Goal: Task Accomplishment & Management: Manage account settings

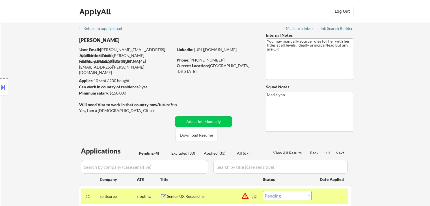
select select ""pending""
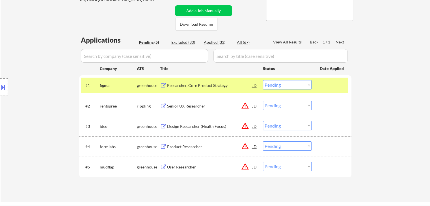
click at [127, 28] on div "← Return to /applysquad Mailslurp Inbox Job Search Builder [PERSON_NAME] User E…" at bounding box center [215, 55] width 282 height 286
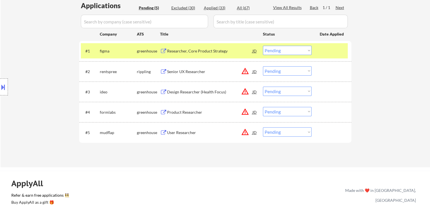
scroll to position [168, 0]
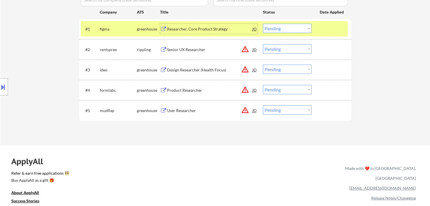
click at [194, 31] on div "Researcher, Core Product Strategy" at bounding box center [209, 29] width 85 height 6
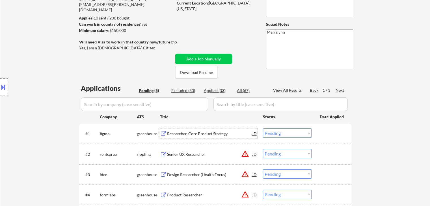
scroll to position [55, 0]
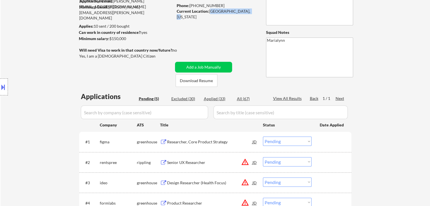
drag, startPoint x: 209, startPoint y: 12, endPoint x: 242, endPoint y: 12, distance: 32.8
click at [242, 12] on div "Current Location: [GEOGRAPHIC_DATA], [US_STATE]" at bounding box center [217, 13] width 80 height 11
copy div "[GEOGRAPHIC_DATA], [US_STATE]"
drag, startPoint x: 275, startPoint y: 140, endPoint x: 277, endPoint y: 143, distance: 4.0
click at [275, 140] on select "Choose an option... Pending Applied Excluded (Questions) Excluded (Expired) Exc…" at bounding box center [287, 141] width 49 height 9
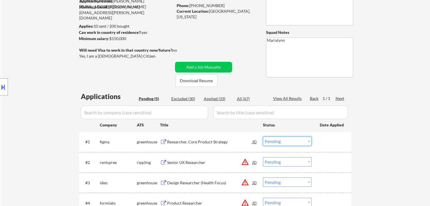
click at [348, 139] on div "#1 figma greenhouse Researcher, Core Product Strategy JD warning_amber Choose a…" at bounding box center [215, 142] width 272 height 20
click at [291, 142] on select "Choose an option... Pending Applied Excluded (Questions) Excluded (Expired) Exc…" at bounding box center [287, 141] width 49 height 9
click at [263, 137] on select "Choose an option... Pending Applied Excluded (Questions) Excluded (Expired) Exc…" at bounding box center [287, 141] width 49 height 9
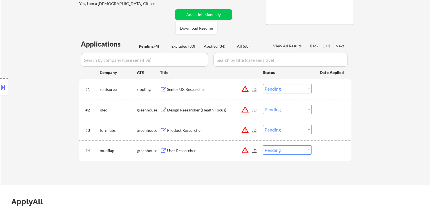
scroll to position [139, 0]
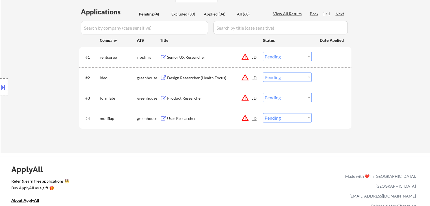
click at [173, 56] on div "Senior UX Researcher" at bounding box center [209, 58] width 85 height 6
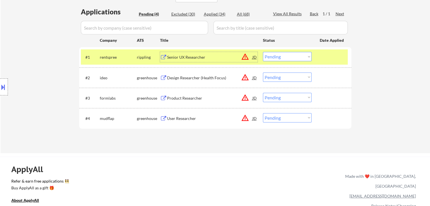
click at [5, 83] on button at bounding box center [3, 87] width 6 height 9
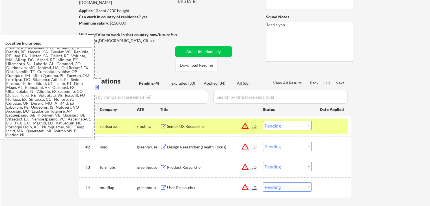
scroll to position [111, 0]
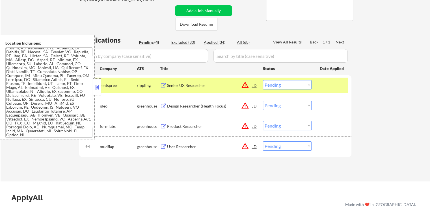
click at [97, 88] on button at bounding box center [97, 87] width 6 height 8
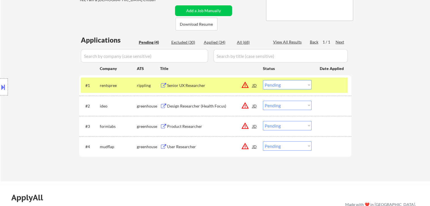
drag, startPoint x: 286, startPoint y: 83, endPoint x: 290, endPoint y: 89, distance: 6.3
click at [286, 83] on select "Choose an option... Pending Applied Excluded (Questions) Excluded (Expired) Exc…" at bounding box center [287, 84] width 49 height 9
click at [263, 80] on select "Choose an option... Pending Applied Excluded (Questions) Excluded (Expired) Exc…" at bounding box center [287, 84] width 49 height 9
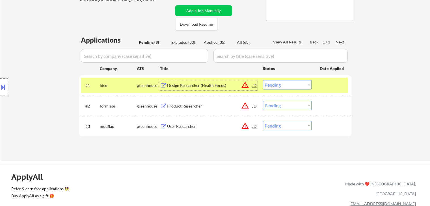
click at [205, 84] on div "Design Researcher (Health Focus)" at bounding box center [209, 86] width 85 height 6
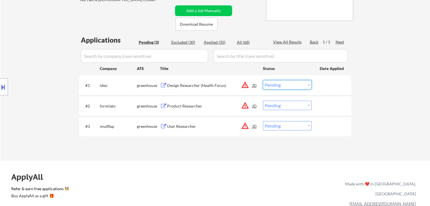
click at [288, 83] on select "Choose an option... Pending Applied Excluded (Questions) Excluded (Expired) Exc…" at bounding box center [287, 84] width 49 height 9
click at [263, 80] on select "Choose an option... Pending Applied Excluded (Questions) Excluded (Expired) Exc…" at bounding box center [287, 84] width 49 height 9
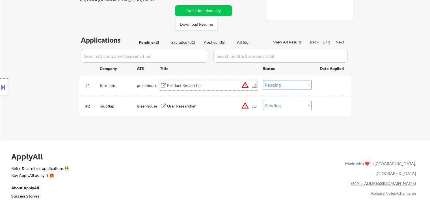
click at [203, 86] on div "Product Researcher" at bounding box center [209, 86] width 85 height 6
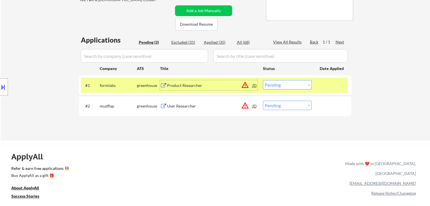
drag, startPoint x: 276, startPoint y: 85, endPoint x: 277, endPoint y: 88, distance: 3.2
click at [276, 85] on select "Choose an option... Pending Applied Excluded (Questions) Excluded (Expired) Exc…" at bounding box center [287, 84] width 49 height 9
click at [263, 80] on select "Choose an option... Pending Applied Excluded (Questions) Excluded (Expired) Exc…" at bounding box center [287, 84] width 49 height 9
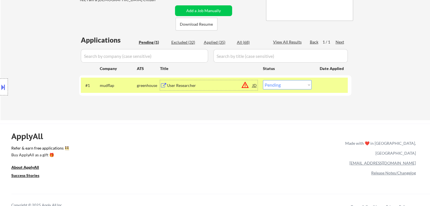
click at [182, 87] on div "User Researcher" at bounding box center [209, 86] width 85 height 6
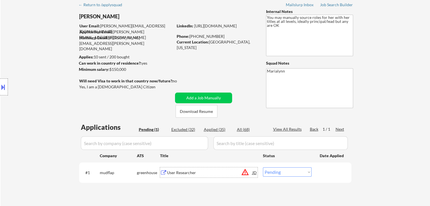
scroll to position [0, 0]
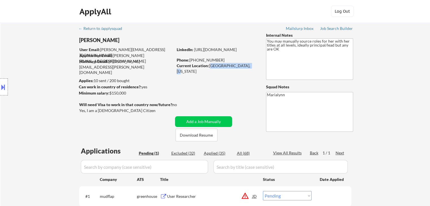
drag, startPoint x: 210, startPoint y: 64, endPoint x: 243, endPoint y: 67, distance: 33.5
click at [243, 67] on div "Current Location: [GEOGRAPHIC_DATA], [US_STATE]" at bounding box center [217, 68] width 80 height 11
copy div "[GEOGRAPHIC_DATA], [US_STATE]"
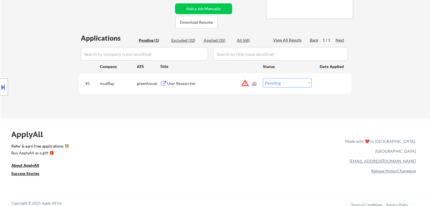
click at [284, 83] on select "Choose an option... Pending Applied Excluded (Questions) Excluded (Expired) Exc…" at bounding box center [287, 82] width 49 height 9
select select ""applied""
click at [263, 78] on select "Choose an option... Pending Applied Excluded (Questions) Excluded (Expired) Exc…" at bounding box center [287, 82] width 49 height 9
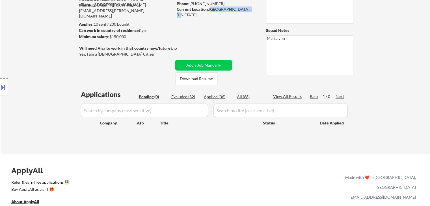
scroll to position [0, 0]
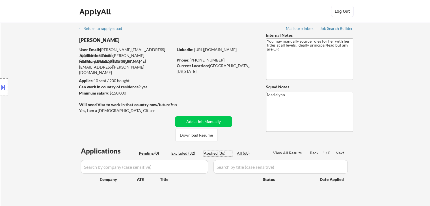
click at [218, 153] on div "Applied (36)" at bounding box center [218, 154] width 28 height 6
select select ""applied""
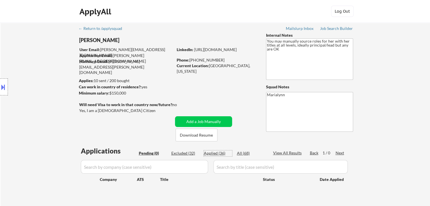
select select ""applied""
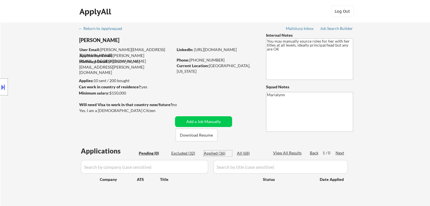
select select ""applied""
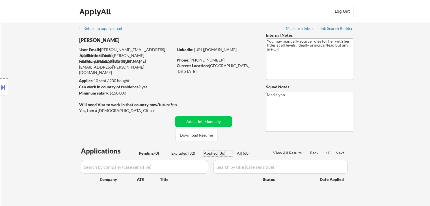
select select ""applied""
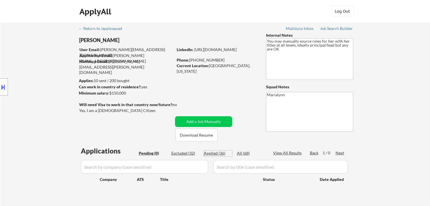
select select ""applied""
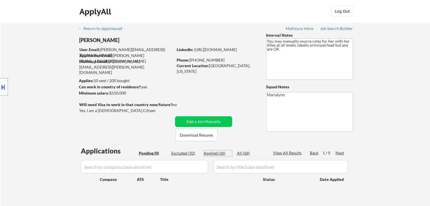
select select ""applied""
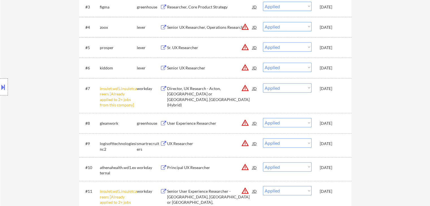
scroll to position [254, 0]
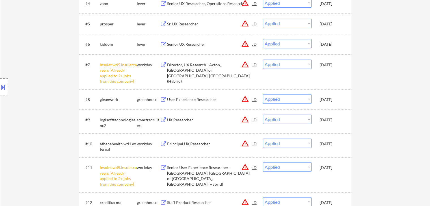
click at [106, 101] on div "gleanwork" at bounding box center [118, 100] width 37 height 6
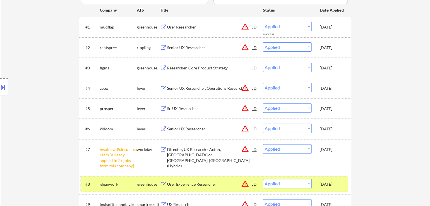
scroll to position [226, 0]
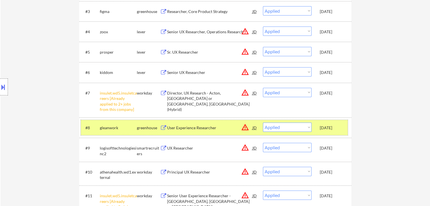
click at [137, 126] on div "greenhouse" at bounding box center [148, 128] width 23 height 6
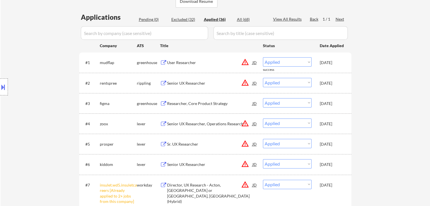
scroll to position [113, 0]
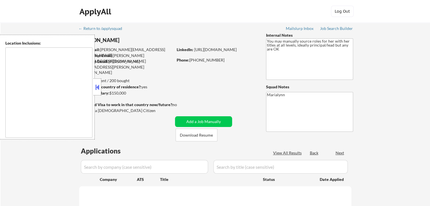
type textarea "Arlington, VA Alexandria, VA Falls Church, VA Bethesda, MD Silver Spring, MD Hy…"
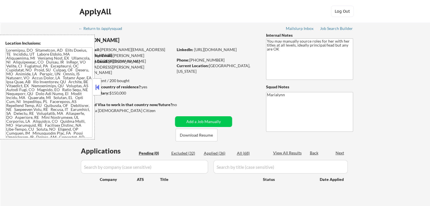
click at [98, 85] on button at bounding box center [97, 87] width 6 height 8
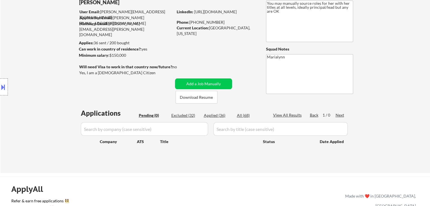
scroll to position [28, 0]
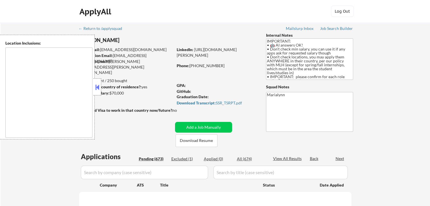
type textarea "country:[GEOGRAPHIC_DATA]"
click at [98, 85] on button at bounding box center [97, 87] width 6 height 8
select select ""pending""
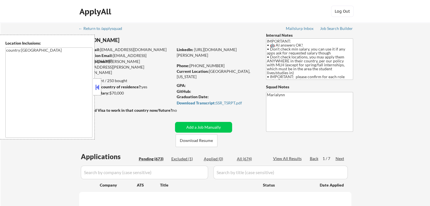
select select ""pending""
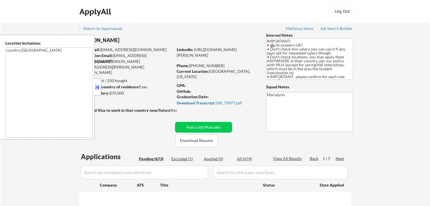
select select ""pending""
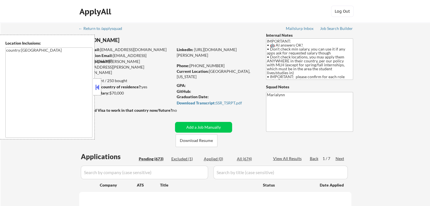
select select ""pending""
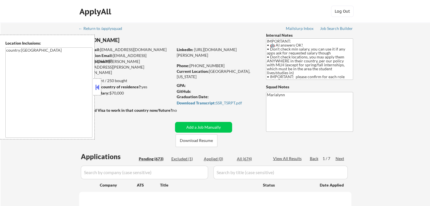
select select ""pending""
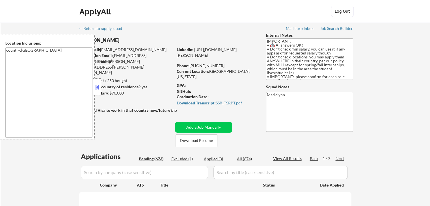
select select ""pending""
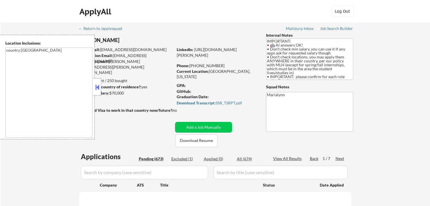
select select ""pending""
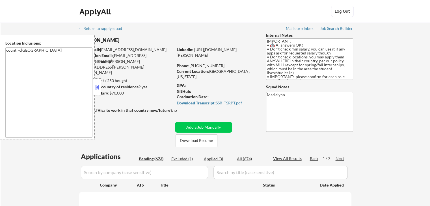
select select ""pending""
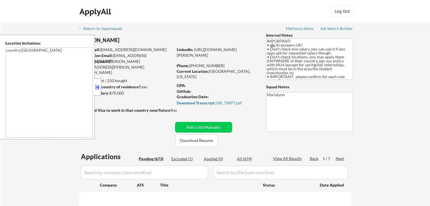
select select ""pending""
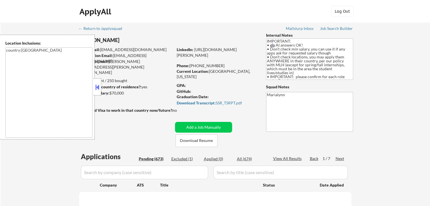
select select ""pending""
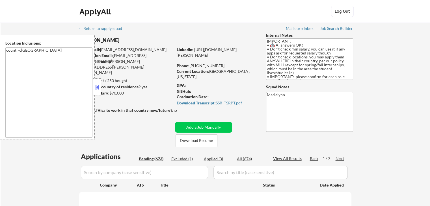
select select ""pending""
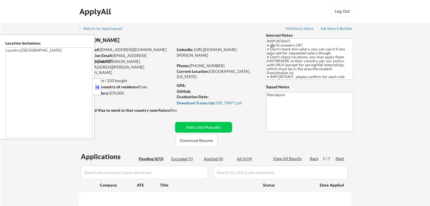
select select ""pending""
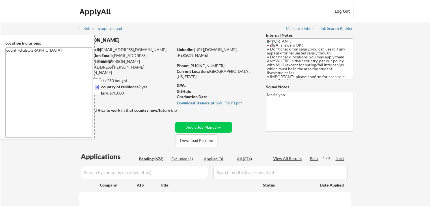
select select ""pending""
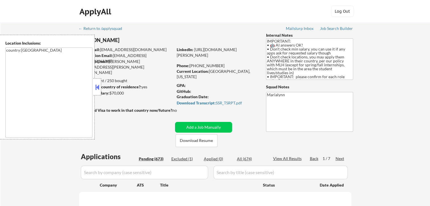
select select ""pending""
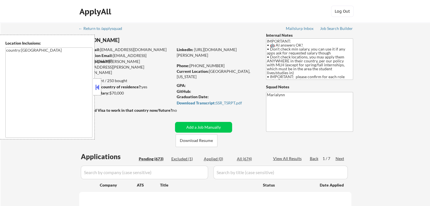
select select ""pending""
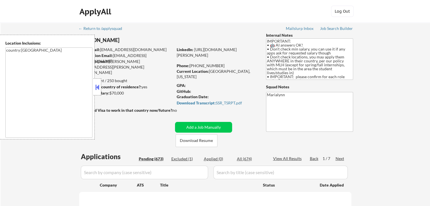
select select ""pending""
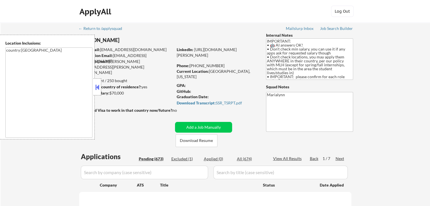
select select ""pending""
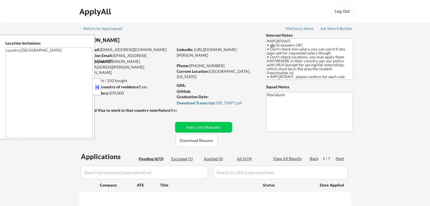
select select ""pending""
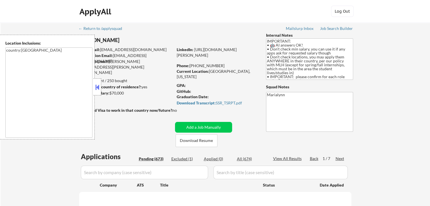
select select ""pending""
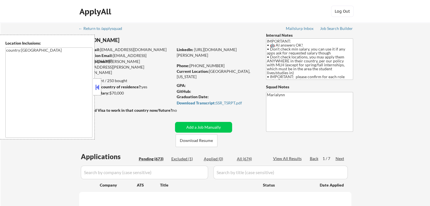
select select ""pending""
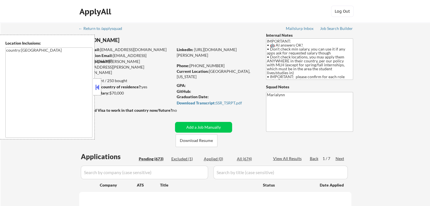
select select ""pending""
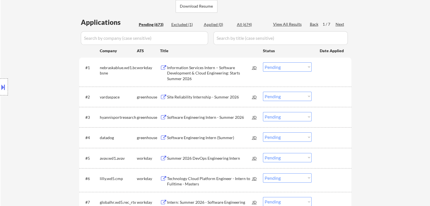
scroll to position [198, 0]
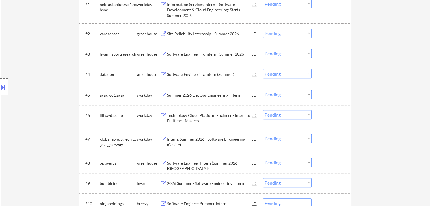
click at [211, 94] on div "Summer 2026 DevOps Engineering Intern" at bounding box center [209, 95] width 85 height 6
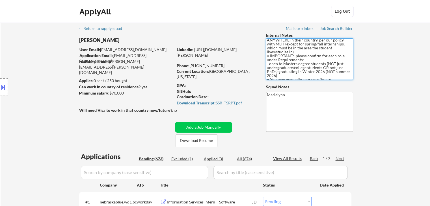
scroll to position [27, 0]
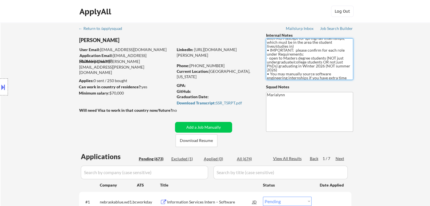
drag, startPoint x: 267, startPoint y: 50, endPoint x: 302, endPoint y: 70, distance: 39.8
click at [302, 70] on textarea "IMPORTANT: • 🤖 AI answers OK! • Don’t check min salary, you can use it if any a…" at bounding box center [309, 59] width 87 height 42
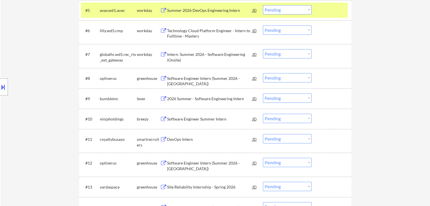
scroll to position [311, 0]
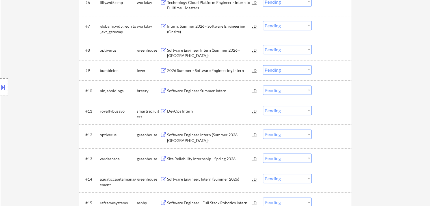
click at [177, 112] on div "DevOps Intern" at bounding box center [209, 111] width 85 height 6
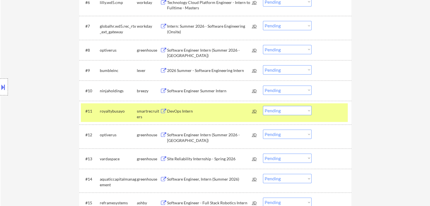
click at [166, 112] on button at bounding box center [163, 111] width 7 height 5
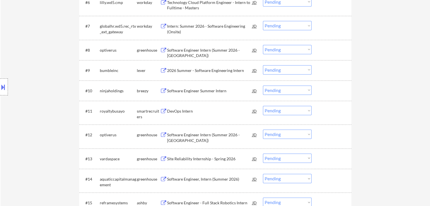
scroll to position [339, 0]
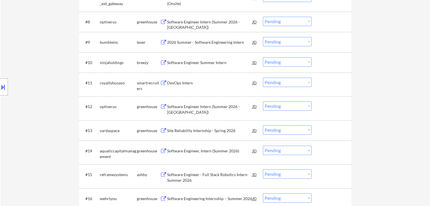
click at [212, 130] on div "Site Reliability Internship - Spring 2026" at bounding box center [209, 131] width 85 height 6
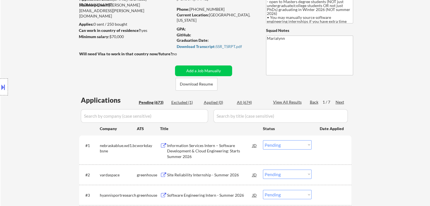
scroll to position [0, 0]
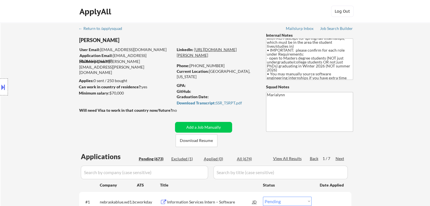
click at [216, 53] on link "https://www.linkedin.com/in/jonathan-mathurin6/" at bounding box center [207, 52] width 60 height 10
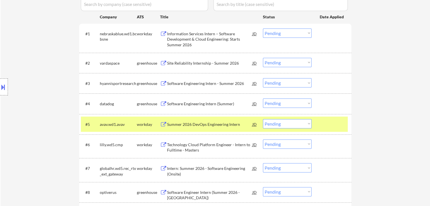
scroll to position [170, 0]
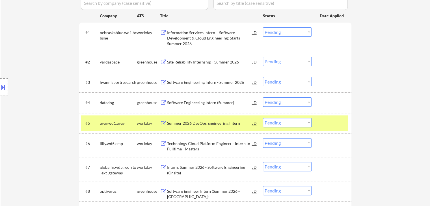
click at [290, 123] on select "Choose an option... Pending Applied Excluded (Questions) Excluded (Expired) Exc…" at bounding box center [287, 122] width 49 height 9
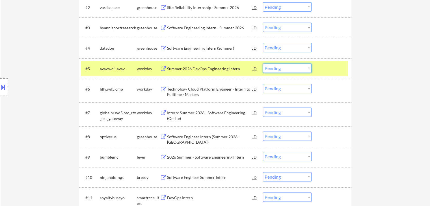
scroll to position [226, 0]
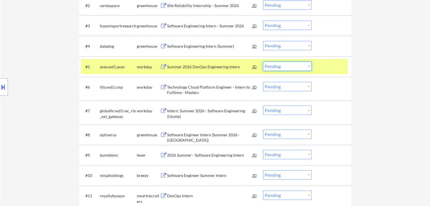
click at [142, 67] on div "workday" at bounding box center [148, 67] width 23 height 6
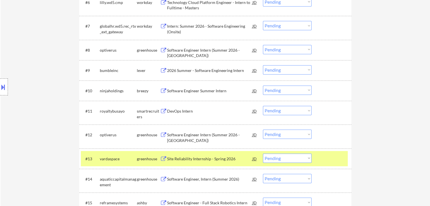
scroll to position [367, 0]
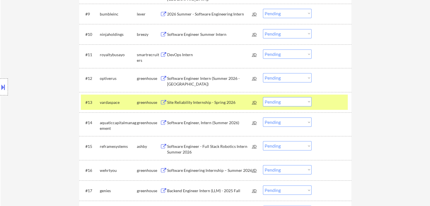
click at [291, 100] on select "Choose an option... Pending Applied Excluded (Questions) Excluded (Expired) Exc…" at bounding box center [287, 101] width 49 height 9
click at [263, 97] on select "Choose an option... Pending Applied Excluded (Questions) Excluded (Expired) Exc…" at bounding box center [287, 101] width 49 height 9
select select ""pending""
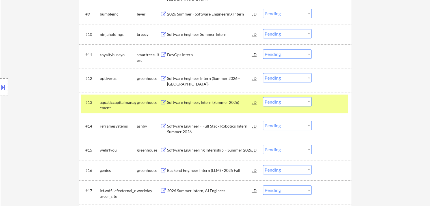
click at [144, 105] on div "greenhouse" at bounding box center [148, 103] width 23 height 6
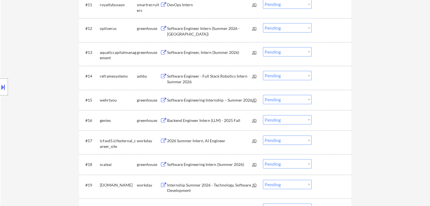
scroll to position [452, 0]
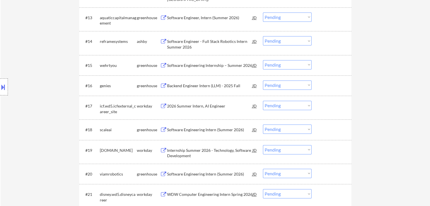
click at [197, 86] on div "Backend Engineer Intern (LLM) - 2025 Fall" at bounding box center [209, 86] width 85 height 6
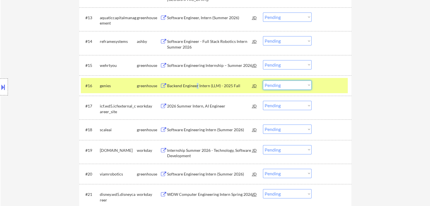
drag, startPoint x: 289, startPoint y: 84, endPoint x: 293, endPoint y: 89, distance: 6.4
click at [289, 85] on select "Choose an option... Pending Applied Excluded (Questions) Excluded (Expired) Exc…" at bounding box center [287, 85] width 49 height 9
click at [263, 81] on select "Choose an option... Pending Applied Excluded (Questions) Excluded (Expired) Exc…" at bounding box center [287, 85] width 49 height 9
select select ""pending""
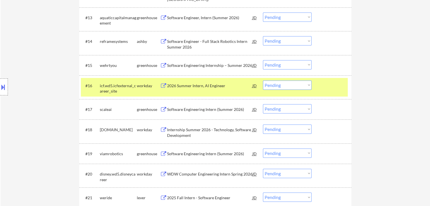
click at [149, 85] on div "workday" at bounding box center [148, 86] width 23 height 6
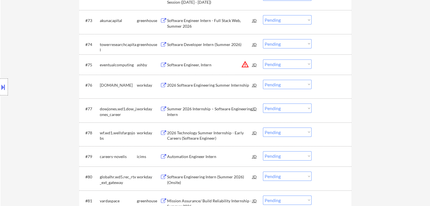
scroll to position [1865, 0]
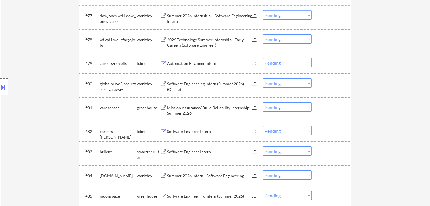
click at [197, 133] on div "Software Engineer Intern" at bounding box center [209, 132] width 85 height 6
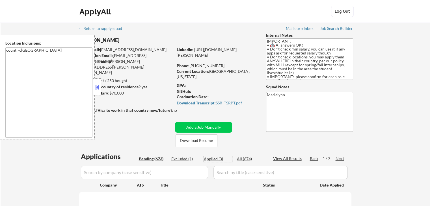
click at [213, 158] on div "Applied (0)" at bounding box center [218, 159] width 28 height 6
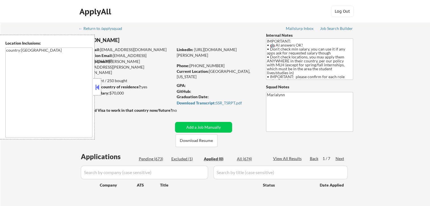
click at [101, 91] on strong "Minimum salary:" at bounding box center [94, 93] width 31 height 5
drag, startPoint x: 97, startPoint y: 88, endPoint x: 144, endPoint y: 0, distance: 99.0
click at [97, 85] on button at bounding box center [97, 87] width 6 height 8
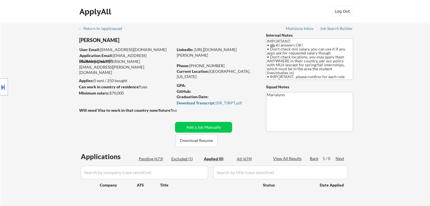
click at [210, 71] on div "Current Location: [GEOGRAPHIC_DATA], [US_STATE]" at bounding box center [217, 74] width 80 height 11
drag, startPoint x: 191, startPoint y: 66, endPoint x: 219, endPoint y: 65, distance: 28.0
click at [219, 65] on div "Phone: [PHONE_NUMBER]" at bounding box center [217, 66] width 80 height 6
drag, startPoint x: 212, startPoint y: 66, endPoint x: 198, endPoint y: 83, distance: 22.4
click at [198, 83] on div "GPA:" at bounding box center [217, 86] width 81 height 6
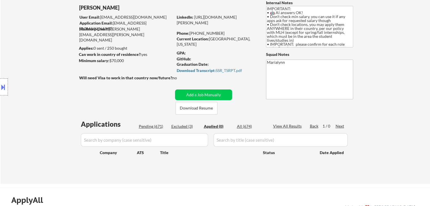
scroll to position [57, 0]
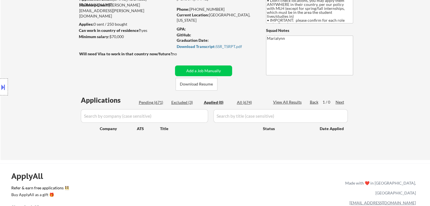
click at [139, 119] on input "input" at bounding box center [144, 116] width 127 height 14
paste input "genies"
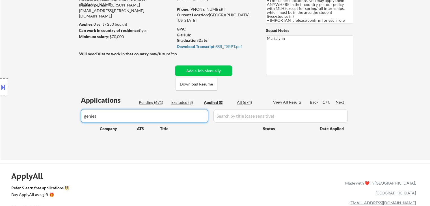
type input "genies"
click at [248, 103] on div "All (674)" at bounding box center [251, 103] width 28 height 6
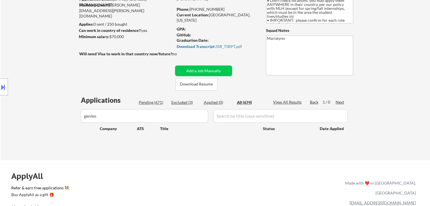
select select ""excluded__expired_""
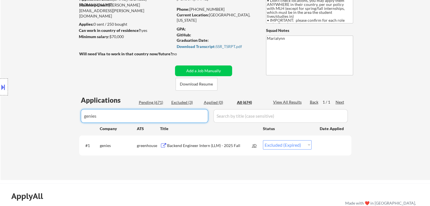
drag, startPoint x: 118, startPoint y: 115, endPoint x: 10, endPoint y: 114, distance: 107.4
click at [15, 116] on body "← Return to /applysquad Mailslurp Inbox Job Search Builder Jonathan Mathurin Us…" at bounding box center [215, 46] width 430 height 206
select select ""pending""
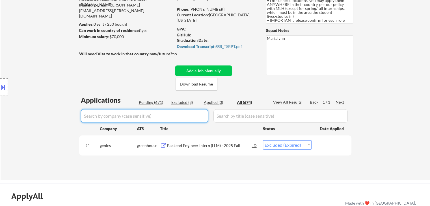
select select ""pending""
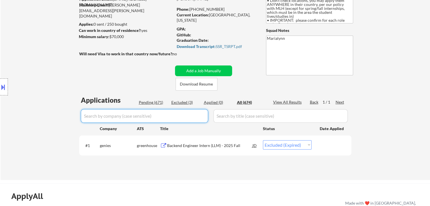
select select ""pending""
select select ""excluded""
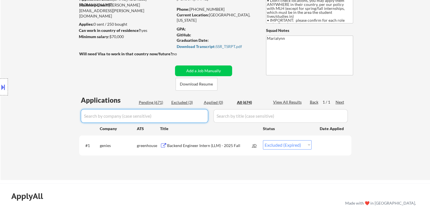
select select ""pending""
select select ""excluded__expired_""
select select ""pending""
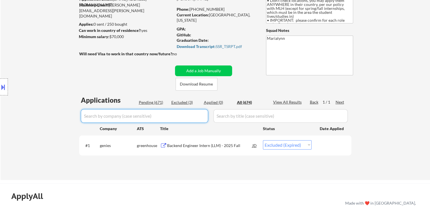
select select ""pending""
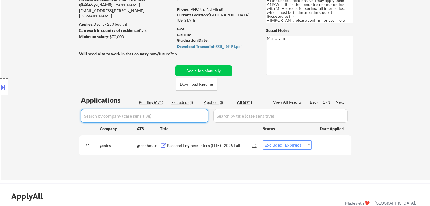
select select ""pending""
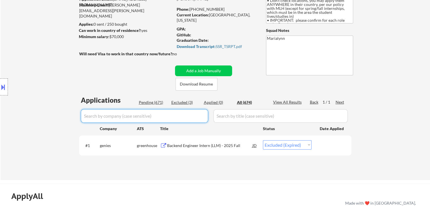
select select ""pending""
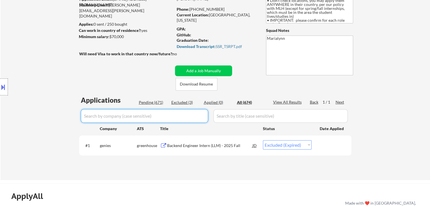
select select ""pending""
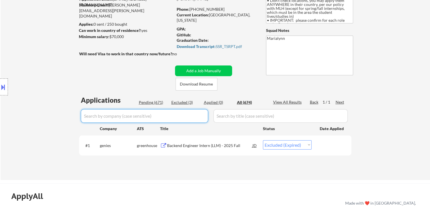
select select ""pending""
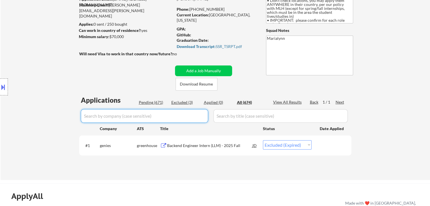
select select ""pending""
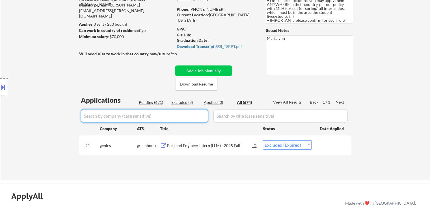
select select ""pending""
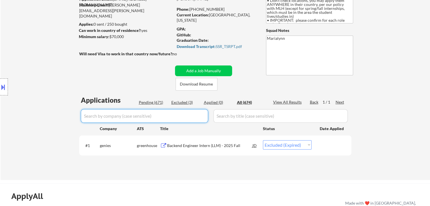
select select ""pending""
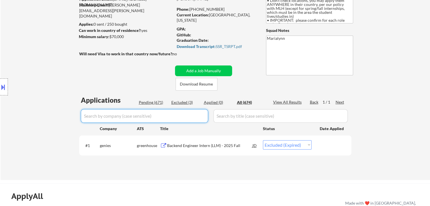
select select ""pending""
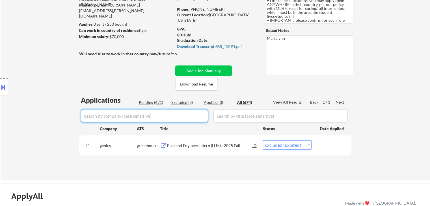
select select ""pending""
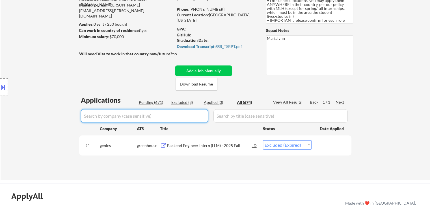
select select ""pending""
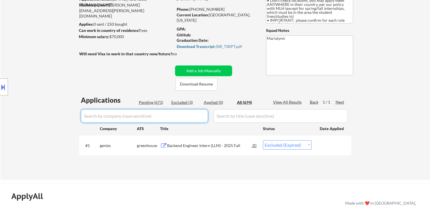
select select ""pending""
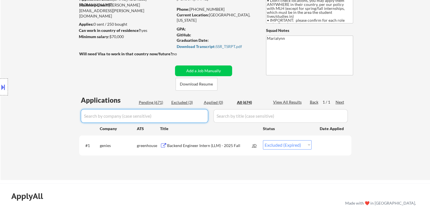
select select ""pending""
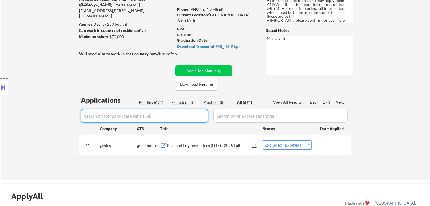
select select ""pending""
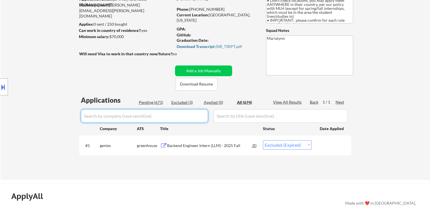
select select ""pending""
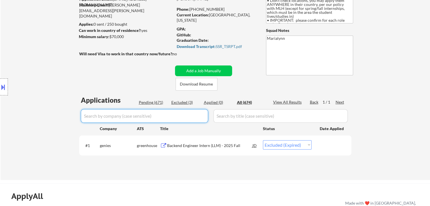
select select ""pending""
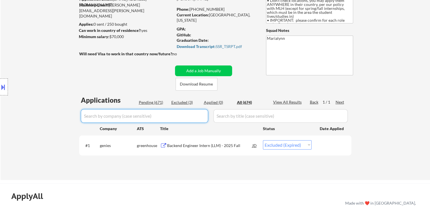
select select ""pending""
